Goal: Information Seeking & Learning: Check status

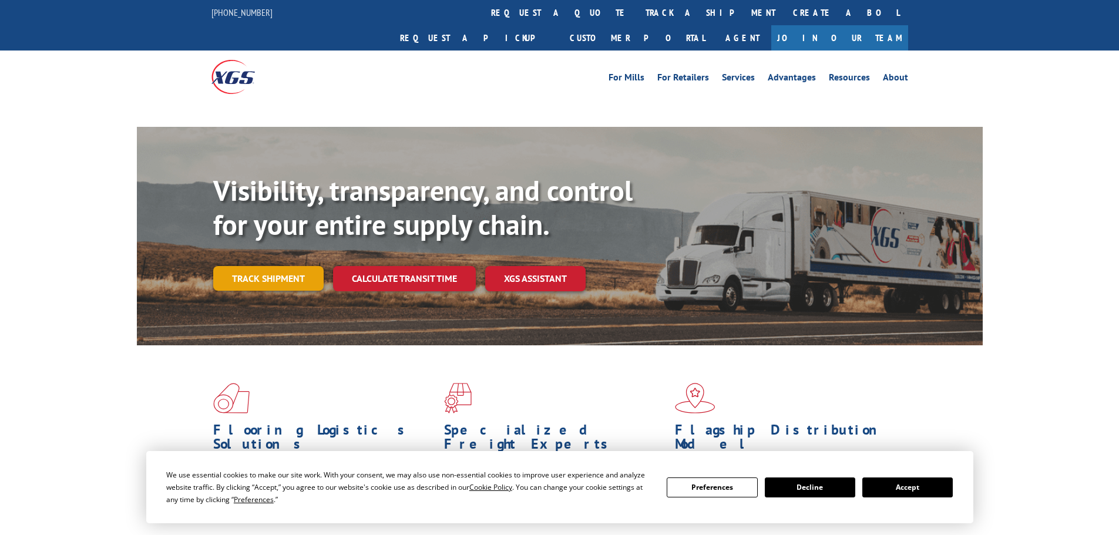
click at [286, 266] on link "Track shipment" at bounding box center [268, 278] width 110 height 25
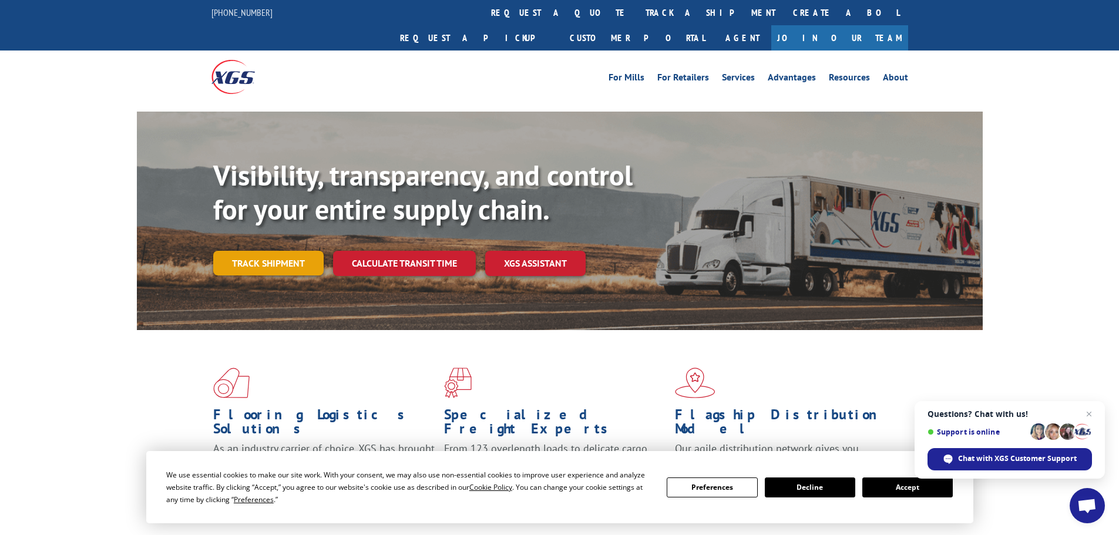
click at [292, 251] on link "Track shipment" at bounding box center [268, 263] width 110 height 25
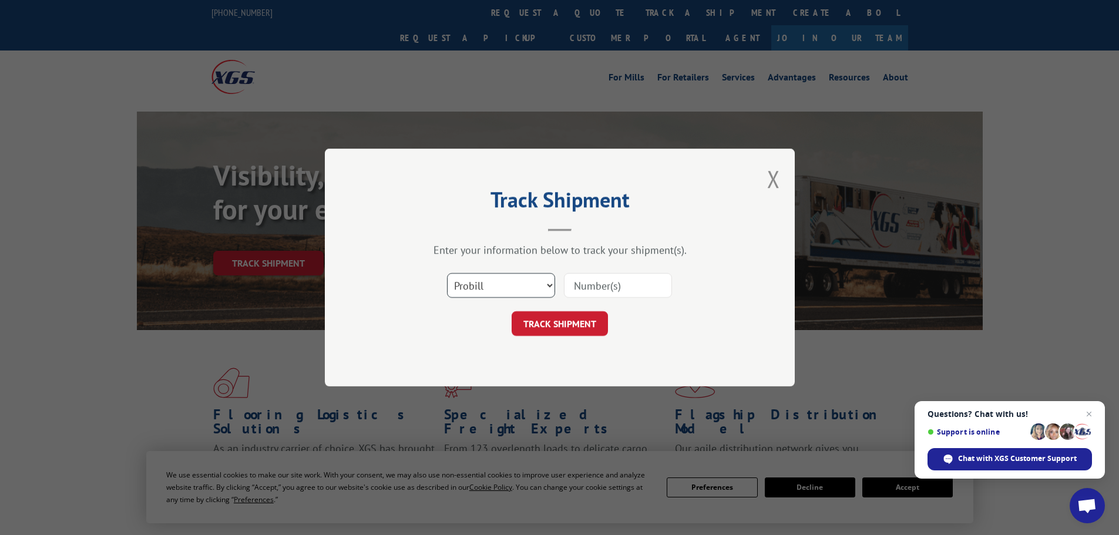
click at [524, 286] on select "Select category... Probill BOL PO" at bounding box center [501, 285] width 108 height 25
click at [594, 277] on input at bounding box center [618, 285] width 108 height 25
paste input "07332592705448579"
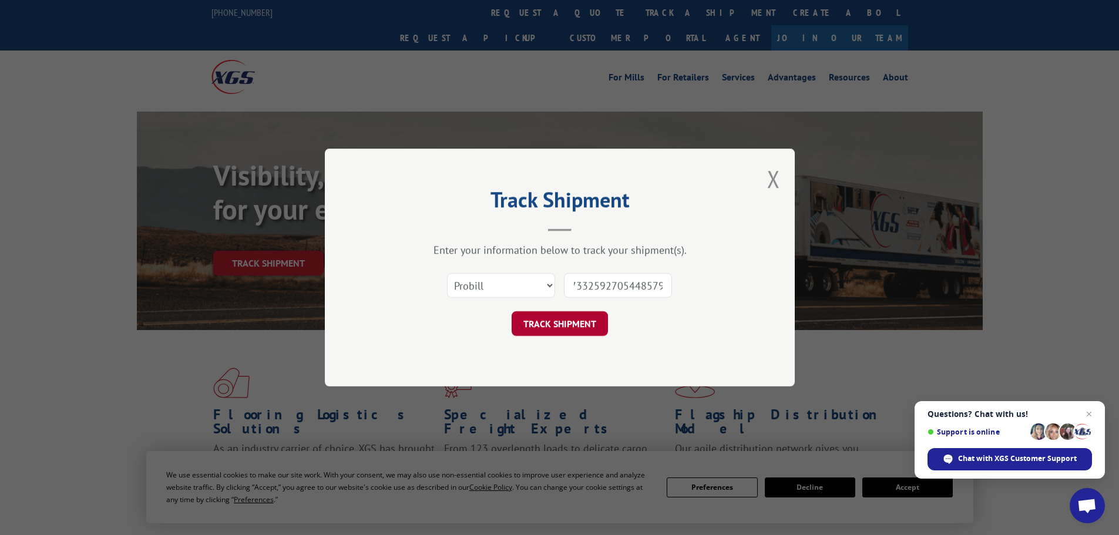
type input "07332592705448579"
click at [557, 320] on button "TRACK SHIPMENT" at bounding box center [559, 323] width 96 height 25
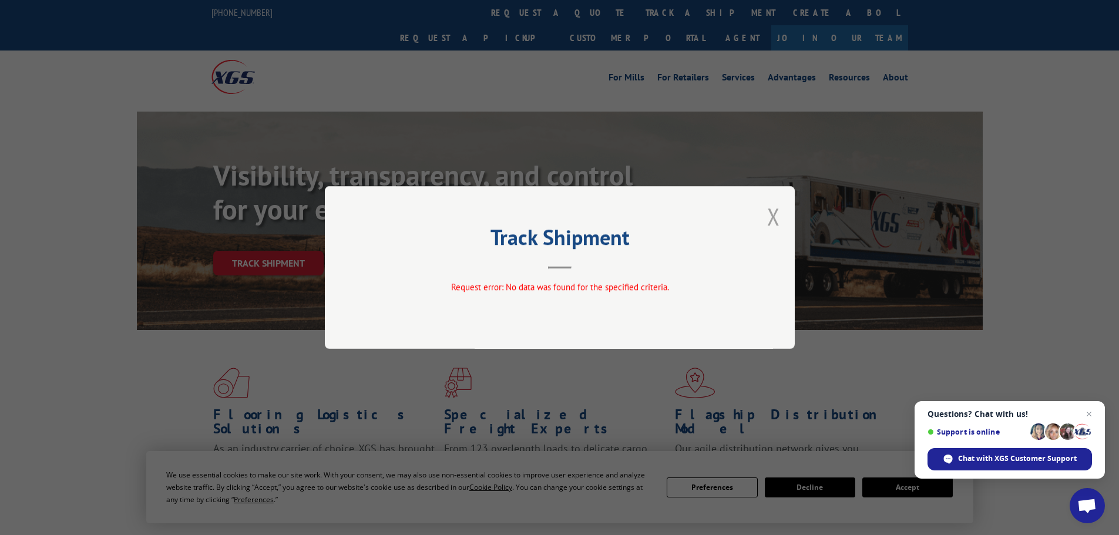
click at [773, 216] on button "Close modal" at bounding box center [773, 216] width 13 height 31
